Goal: Complete application form

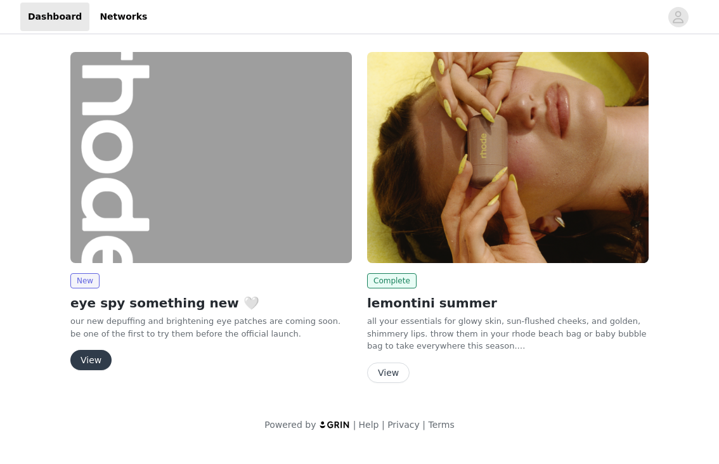
click at [89, 363] on button "View" at bounding box center [90, 360] width 41 height 20
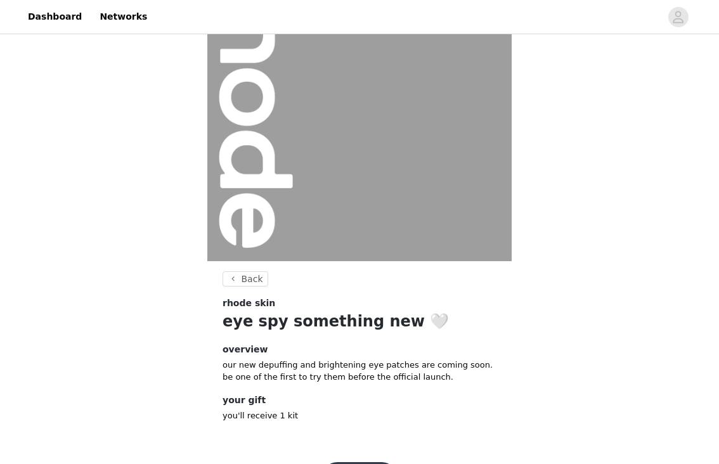
scroll to position [124, 0]
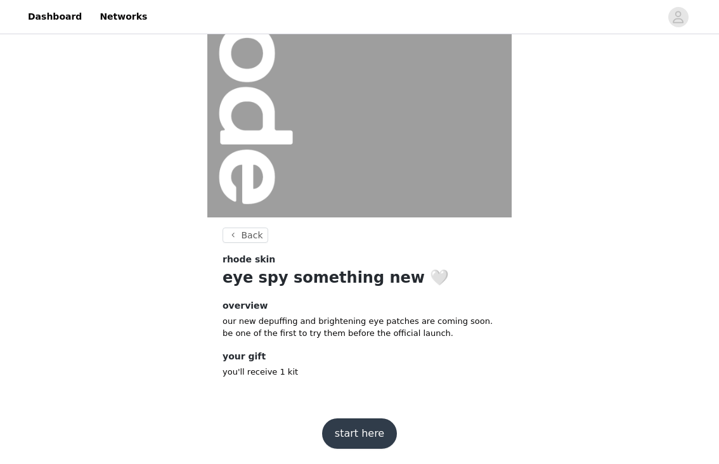
click at [367, 428] on button "start here" at bounding box center [359, 434] width 75 height 30
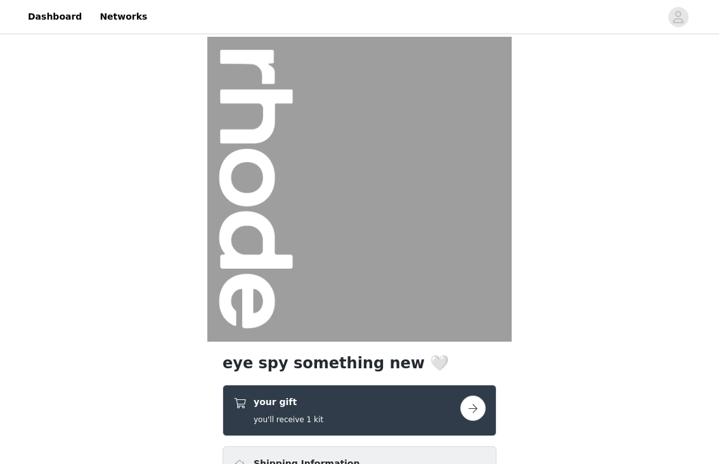
scroll to position [148, 0]
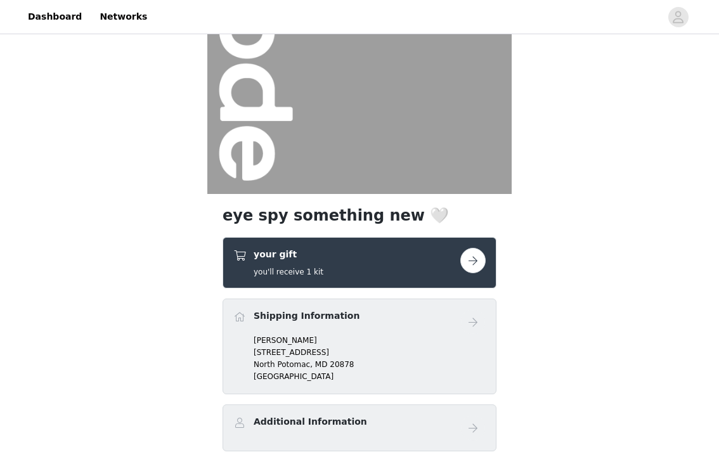
click at [486, 260] on div "your gift you'll receive 1 kit" at bounding box center [360, 262] width 274 height 51
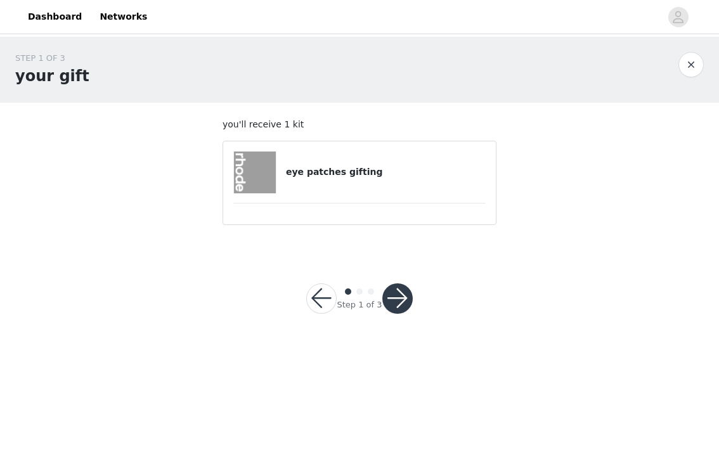
click at [377, 185] on div "eye patches gifting" at bounding box center [359, 173] width 252 height 42
click at [391, 294] on button "button" at bounding box center [398, 299] width 30 height 30
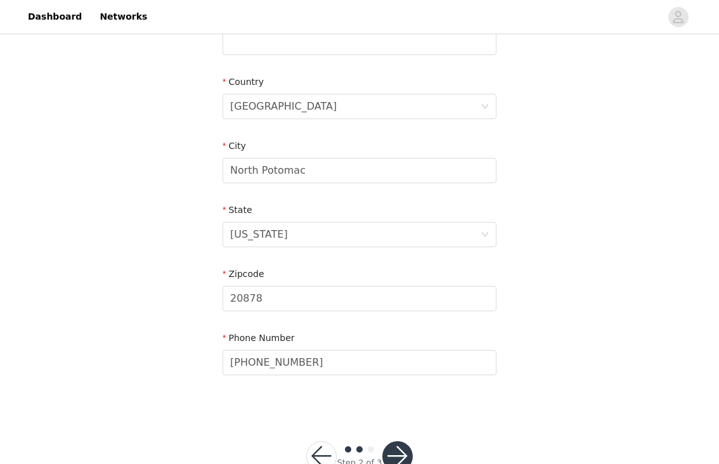
scroll to position [400, 0]
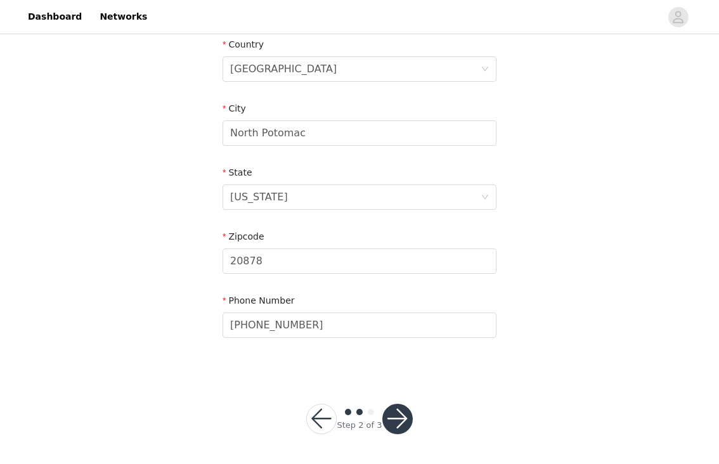
click at [402, 417] on button "button" at bounding box center [398, 419] width 30 height 30
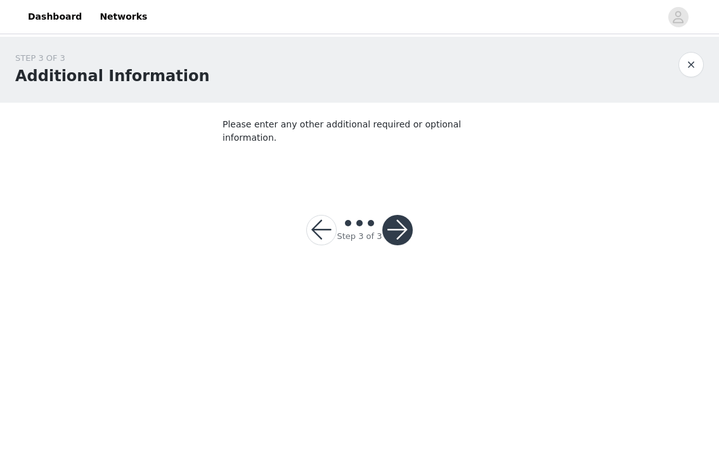
click at [393, 230] on button "button" at bounding box center [398, 230] width 30 height 30
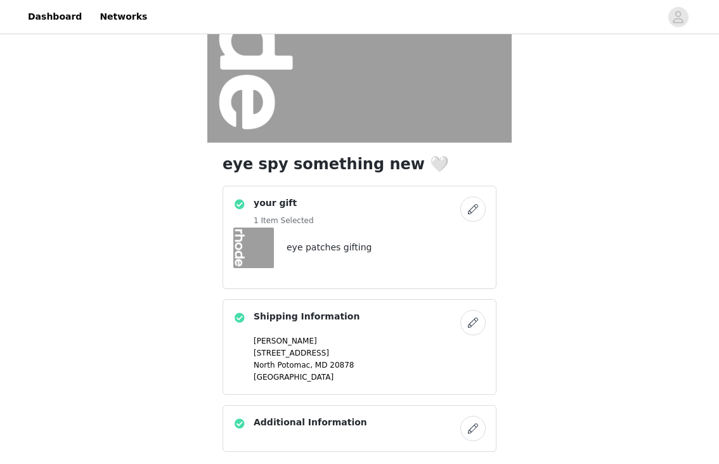
scroll to position [294, 0]
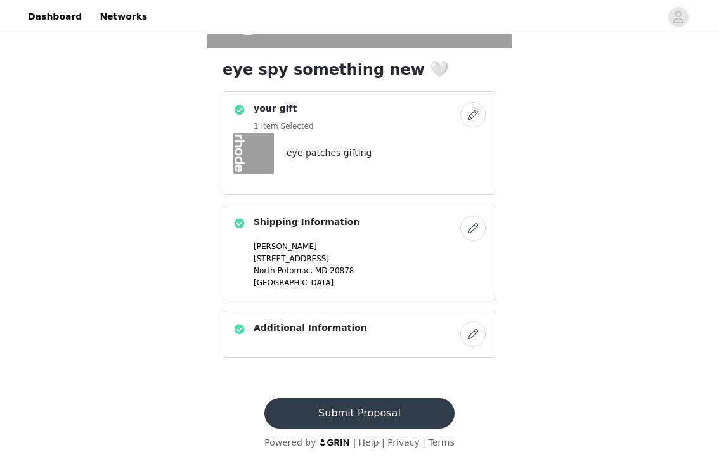
click at [377, 407] on button "Submit Proposal" at bounding box center [360, 413] width 190 height 30
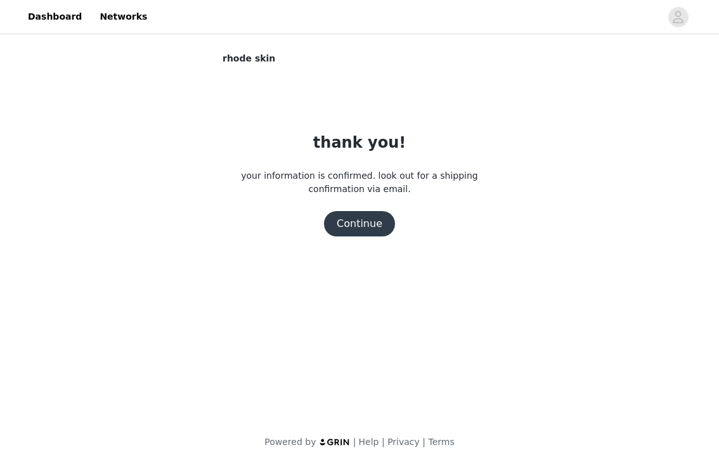
click at [366, 220] on button "Continue" at bounding box center [359, 223] width 71 height 25
